Goal: Information Seeking & Learning: Check status

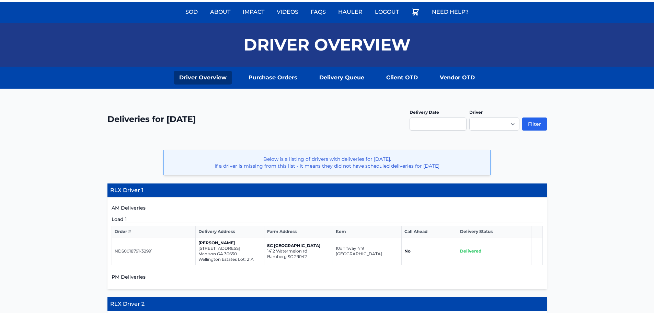
scroll to position [31, 0]
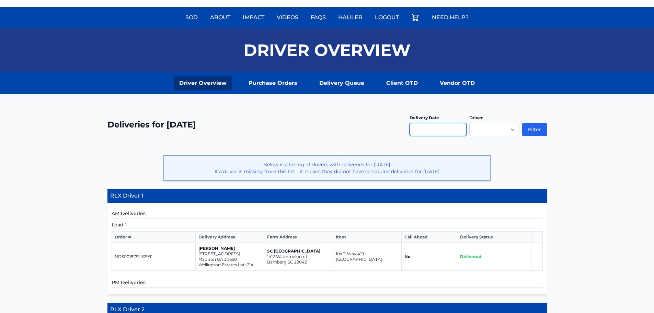
click at [420, 127] on input "text" at bounding box center [437, 129] width 57 height 13
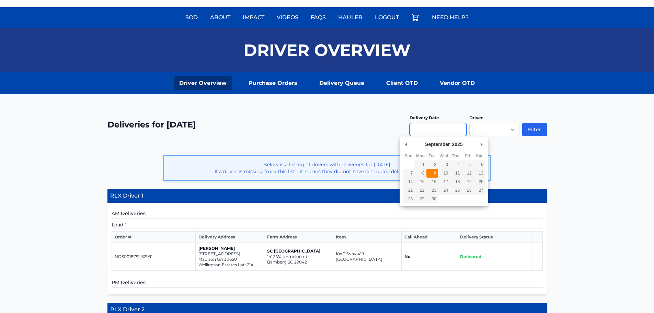
type input "**********"
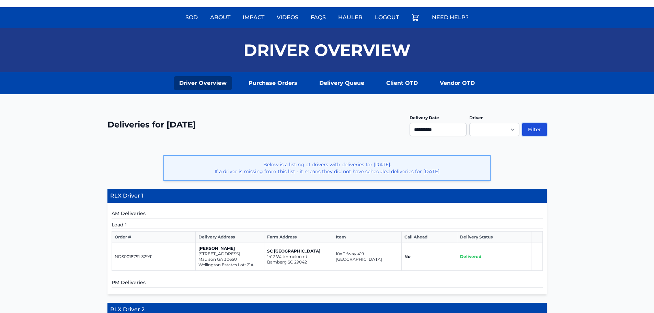
click at [535, 128] on button "Filter" at bounding box center [534, 129] width 25 height 13
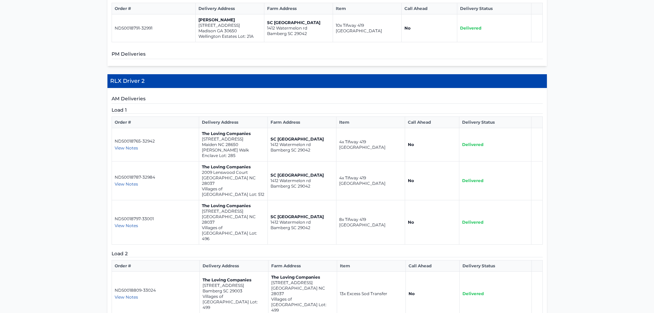
scroll to position [274, 0]
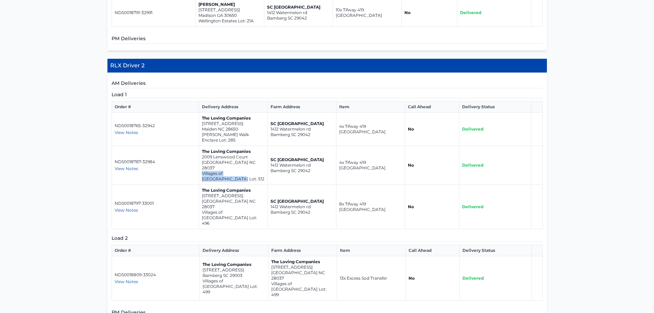
drag, startPoint x: 201, startPoint y: 167, endPoint x: 259, endPoint y: 169, distance: 57.7
click at [259, 171] on p "Villages of Denver Lot: 512" at bounding box center [233, 176] width 63 height 11
drag, startPoint x: 201, startPoint y: 195, endPoint x: 255, endPoint y: 197, distance: 54.2
click at [255, 209] on p "Villages of Denver Lot: 496" at bounding box center [233, 217] width 63 height 16
click at [220, 128] on p "Maiden NC 28650" at bounding box center [233, 128] width 63 height 5
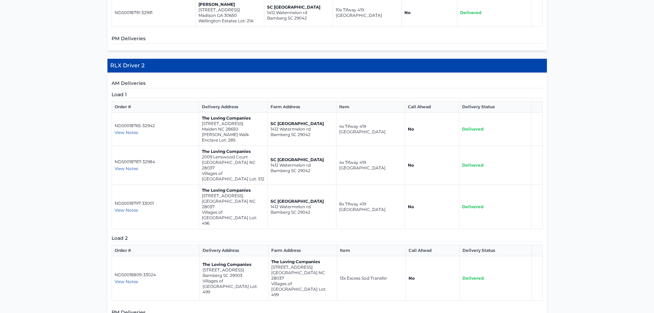
drag, startPoint x: 201, startPoint y: 128, endPoint x: 239, endPoint y: 126, distance: 37.8
click at [239, 126] on td "The Loving Companies 5968 Oak Branch Circle Maiden NC 28650 Shannon Woods Walk …" at bounding box center [233, 129] width 69 height 33
drag, startPoint x: 201, startPoint y: 155, endPoint x: 246, endPoint y: 162, distance: 45.0
click at [246, 162] on td "The Loving Companies 2009 Lenswood Court Denver NC 28037 Villages of Denver Lot…" at bounding box center [233, 165] width 69 height 39
drag, startPoint x: 339, startPoint y: 242, endPoint x: 391, endPoint y: 242, distance: 51.8
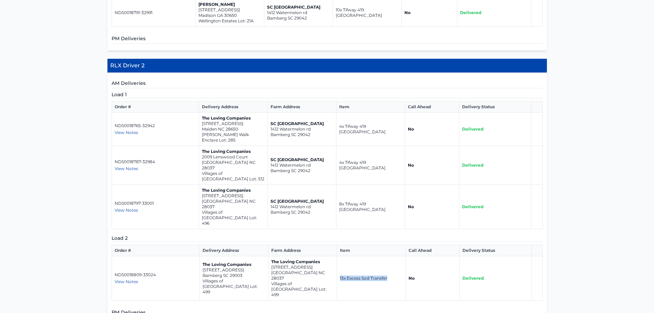
click at [391, 256] on td "13x Excess Sod Transfer" at bounding box center [371, 278] width 69 height 44
click at [132, 279] on span "View Notes" at bounding box center [126, 281] width 23 height 5
click at [294, 281] on p "Villages of Denver Lot: 499" at bounding box center [302, 289] width 63 height 16
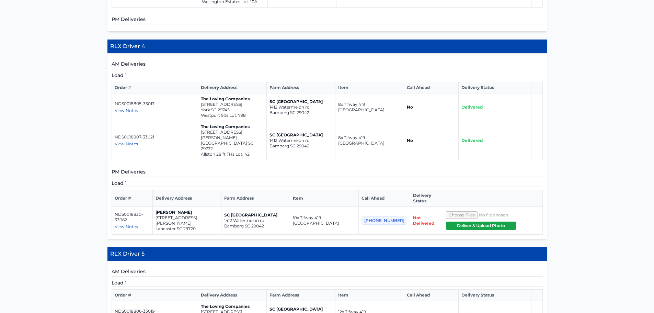
scroll to position [652, 0]
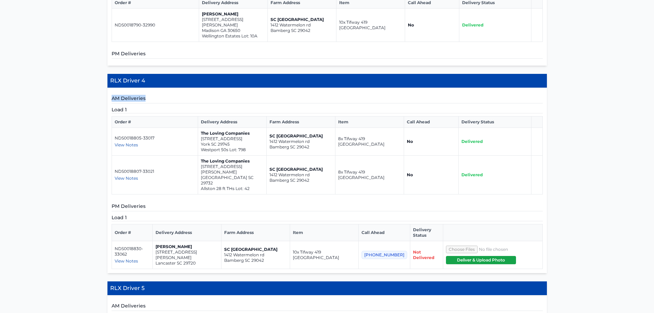
drag, startPoint x: 112, startPoint y: 48, endPoint x: 149, endPoint y: 49, distance: 37.1
click at [149, 95] on h5 "AM Deliveries" at bounding box center [327, 99] width 431 height 9
drag, startPoint x: 112, startPoint y: 144, endPoint x: 187, endPoint y: 161, distance: 77.3
click at [156, 202] on h5 "PM Deliveries" at bounding box center [327, 206] width 431 height 9
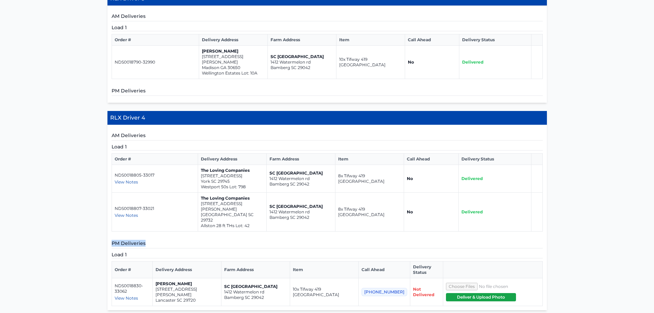
scroll to position [618, 0]
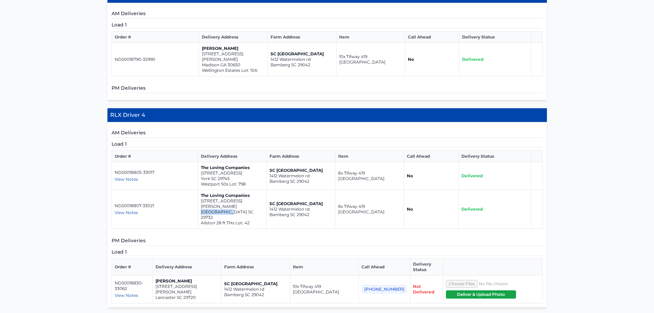
drag, startPoint x: 201, startPoint y: 155, endPoint x: 225, endPoint y: 155, distance: 24.4
click at [225, 209] on p "Rock Hill SC 29732" at bounding box center [232, 214] width 63 height 11
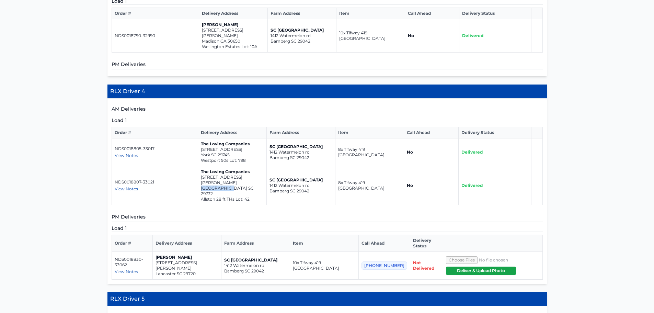
scroll to position [652, 0]
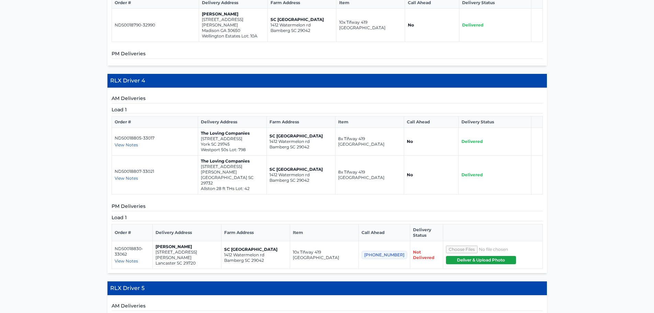
click at [212, 202] on h5 "PM Deliveries" at bounding box center [327, 206] width 431 height 9
drag, startPoint x: 298, startPoint y: 191, endPoint x: 348, endPoint y: 190, distance: 50.1
click at [348, 241] on td "10x Tifway 419 Bermuda" at bounding box center [324, 255] width 69 height 28
click at [160, 241] on td "SAMUEL DAVID 1436 charlotte hwy Lancaster SC 29720" at bounding box center [186, 255] width 69 height 28
drag, startPoint x: 160, startPoint y: 191, endPoint x: 204, endPoint y: 201, distance: 45.5
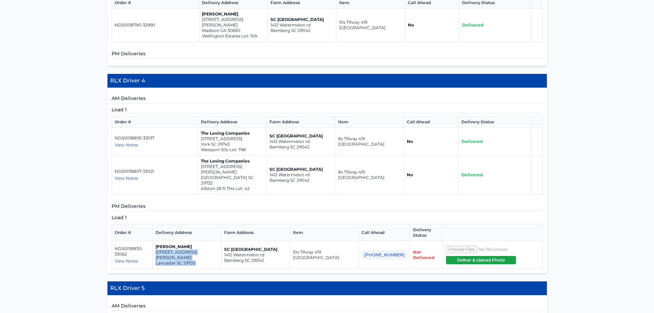
click at [204, 241] on td "SAMUEL DAVID 1436 charlotte hwy Lancaster SC 29720" at bounding box center [186, 255] width 69 height 28
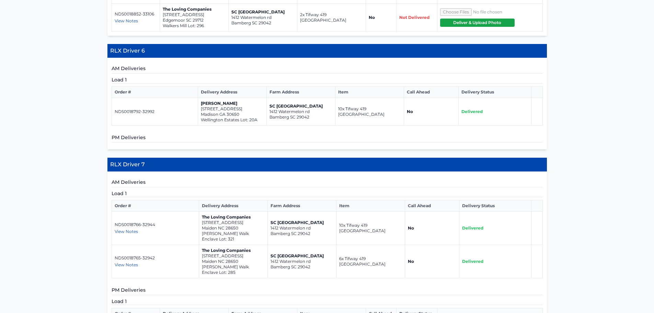
scroll to position [1163, 0]
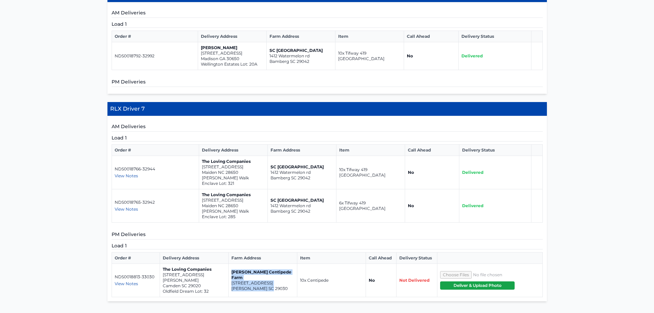
drag, startPoint x: 232, startPoint y: 207, endPoint x: 272, endPoint y: 219, distance: 42.4
click at [272, 264] on td "Bozard Centipede Farm 975 Wild Hearts Rd Cameron SC 29030" at bounding box center [263, 280] width 69 height 33
drag, startPoint x: 163, startPoint y: 209, endPoint x: 208, endPoint y: 215, distance: 45.7
click at [208, 264] on td "The Loving Companies 2032 Rexford Court Camden SC 29020 Oldfield Dream Lot: 32" at bounding box center [194, 280] width 69 height 33
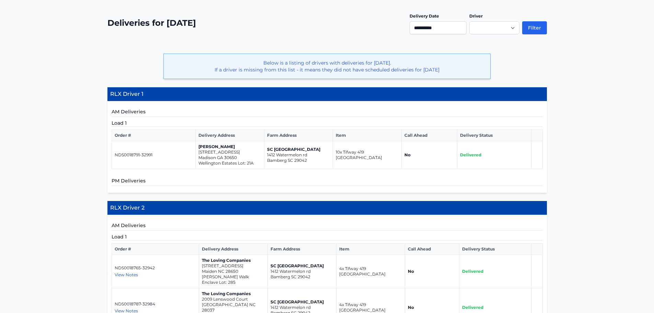
scroll to position [0, 0]
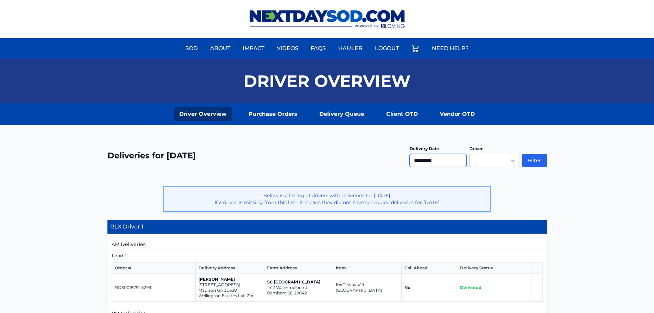
click at [442, 163] on input "**********" at bounding box center [437, 160] width 57 height 13
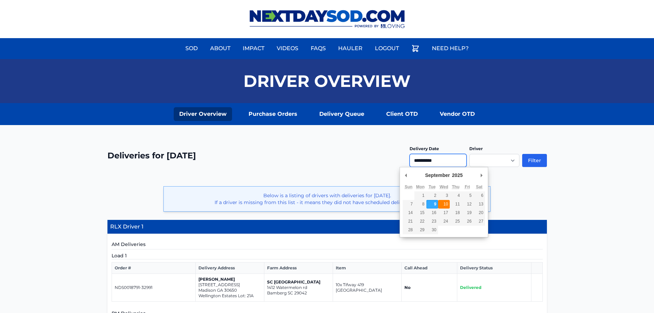
type input "**********"
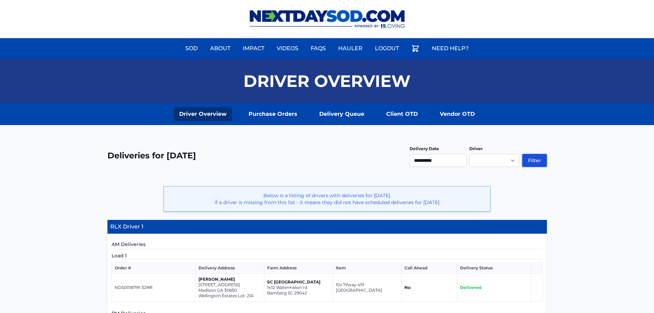
click at [535, 155] on button "Filter" at bounding box center [534, 160] width 25 height 13
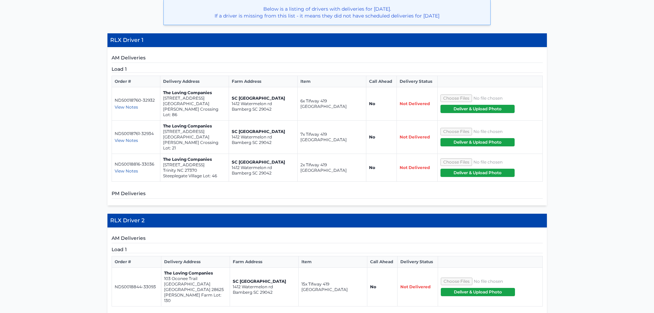
scroll to position [206, 0]
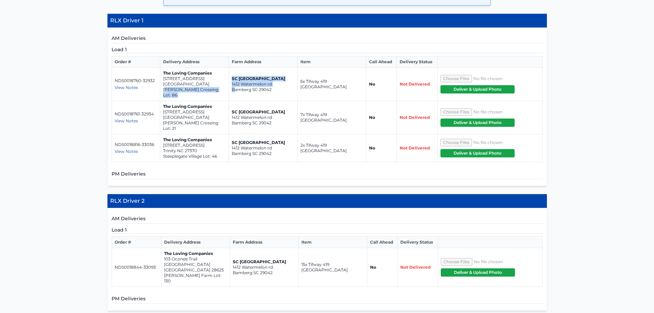
drag, startPoint x: 200, startPoint y: 89, endPoint x: 233, endPoint y: 87, distance: 33.3
click at [233, 87] on tr "NDS0018760-32932 View Notes [PERSON_NAME] - [PHONE_NUMBER] The Loving Companies…" at bounding box center [327, 84] width 431 height 33
click at [176, 84] on p "[GEOGRAPHIC_DATA]" at bounding box center [194, 83] width 63 height 5
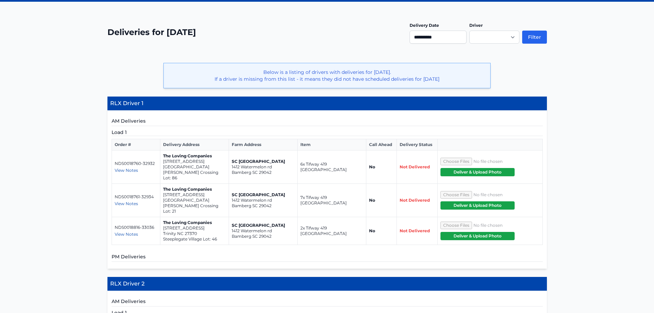
scroll to position [128, 0]
